Goal: Information Seeking & Learning: Check status

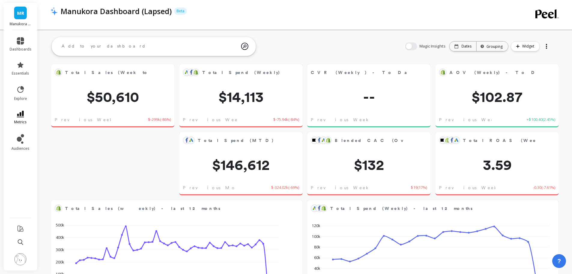
click at [24, 117] on link "metrics" at bounding box center [21, 118] width 22 height 14
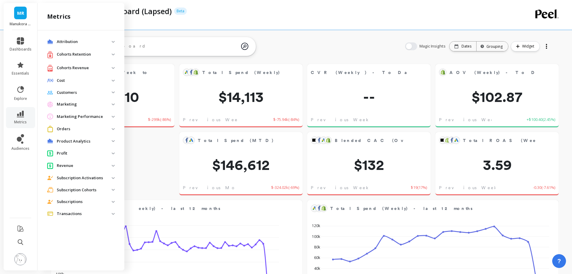
click at [65, 127] on p "Orders" at bounding box center [84, 129] width 55 height 6
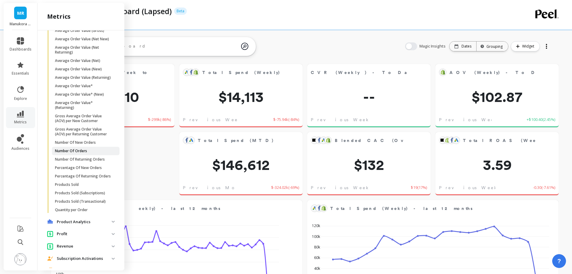
click at [77, 153] on p "Number Of Orders" at bounding box center [71, 150] width 32 height 5
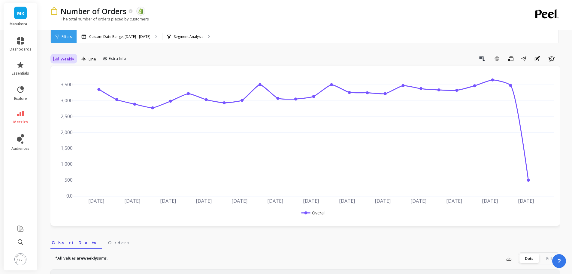
click at [63, 62] on div "Weekly" at bounding box center [63, 58] width 21 height 7
click at [65, 108] on div "Monthly" at bounding box center [73, 107] width 34 height 6
